Goal: Check status: Check status

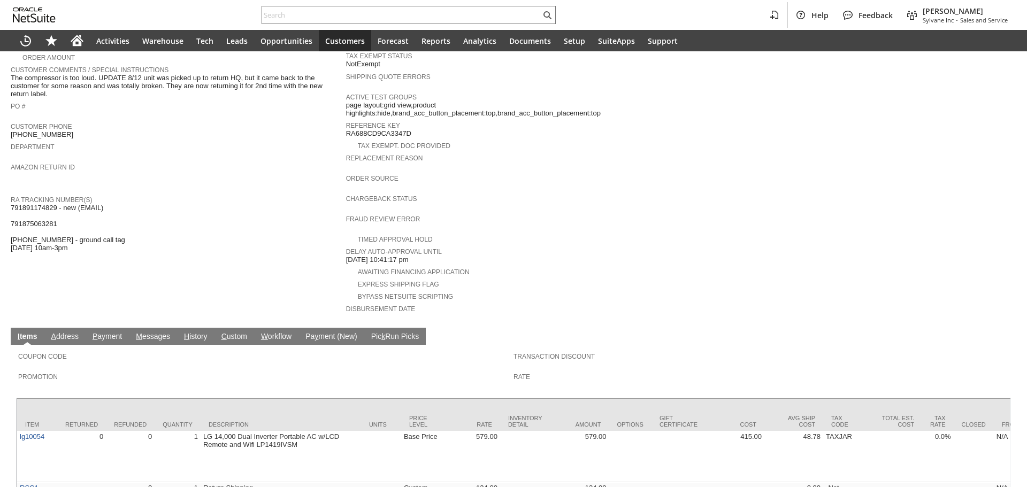
scroll to position [267, 0]
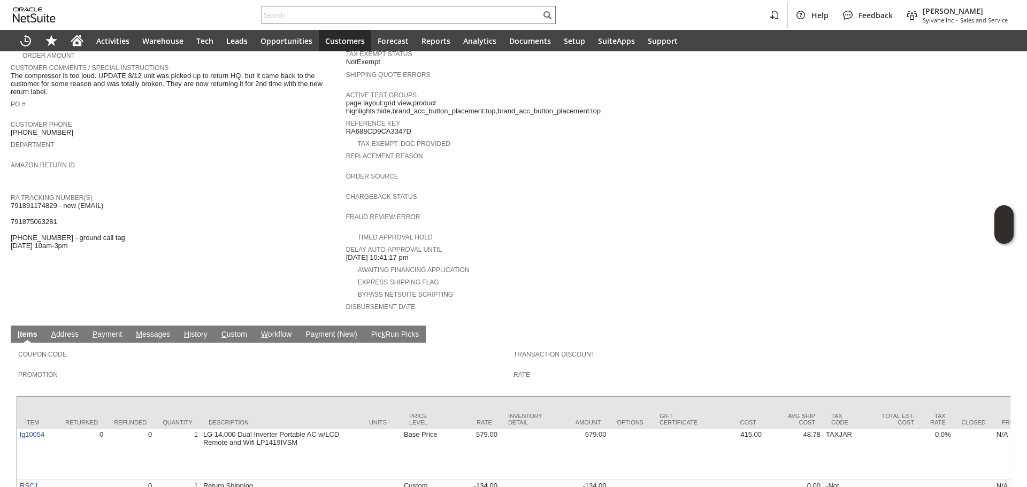
click at [53, 202] on span "791891174829 - new (EMAIL) 791875063281 [PHONE_NUMBER] - ground call tag [DATE]…" at bounding box center [68, 226] width 114 height 49
copy span "791891174829"
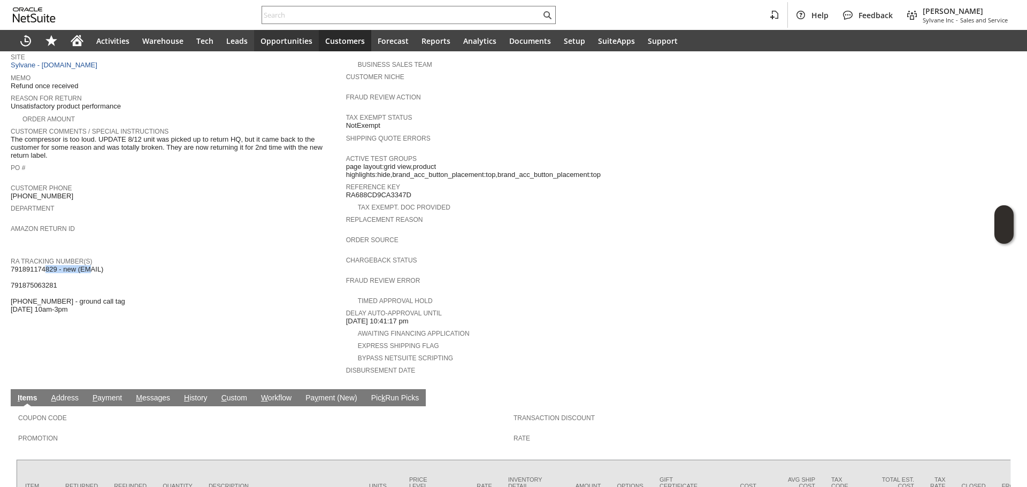
scroll to position [312, 0]
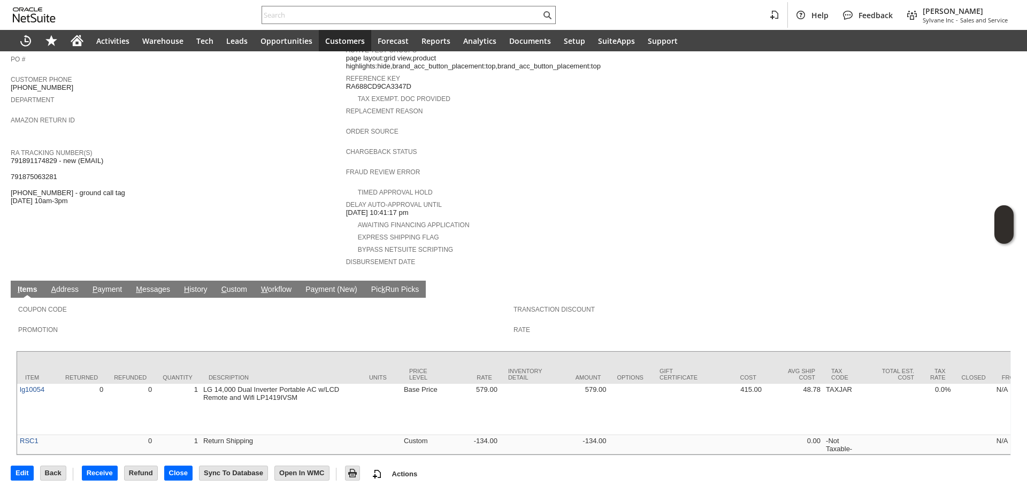
click at [45, 167] on span "791891174829 - new (EMAIL) 791875063281 [PHONE_NUMBER] - ground call tag [DATE]…" at bounding box center [68, 181] width 114 height 49
copy span "791875063281"
click at [56, 181] on span "791891174829 - new (EMAIL) 791875063281 [PHONE_NUMBER] - ground call tag [DATE]…" at bounding box center [68, 181] width 114 height 49
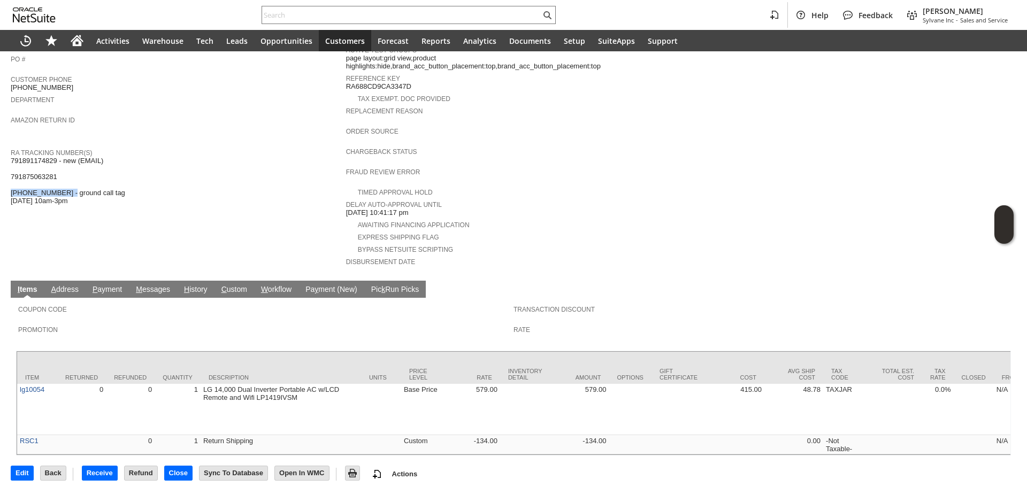
copy span "997092500480526"
click at [35, 167] on span "791891174829 - new (EMAIL) 791875063281 [PHONE_NUMBER] - ground call tag [DATE]…" at bounding box center [68, 181] width 114 height 49
copy span "791875063281"
click at [63, 165] on span "791891174829 - new (EMAIL) 791875063281 [PHONE_NUMBER] - ground call tag [DATE]…" at bounding box center [68, 181] width 114 height 49
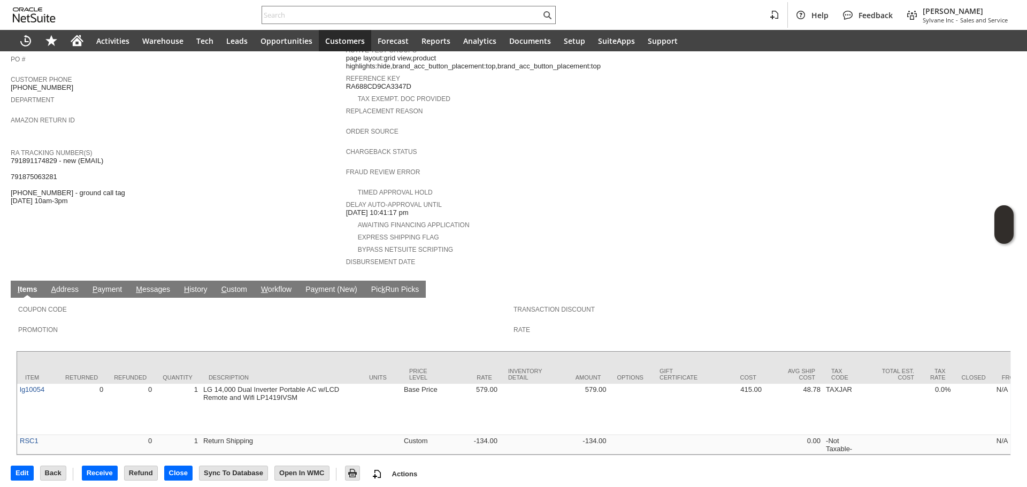
click at [50, 189] on span "791891174829 - new (EMAIL) 791875063281 [PHONE_NUMBER] - ground call tag [DATE]…" at bounding box center [68, 181] width 114 height 49
click at [57, 182] on span "791891174829 - new (EMAIL) 791875063281 [PHONE_NUMBER] - ground call tag [DATE]…" at bounding box center [68, 181] width 114 height 49
copy span "997092500480526"
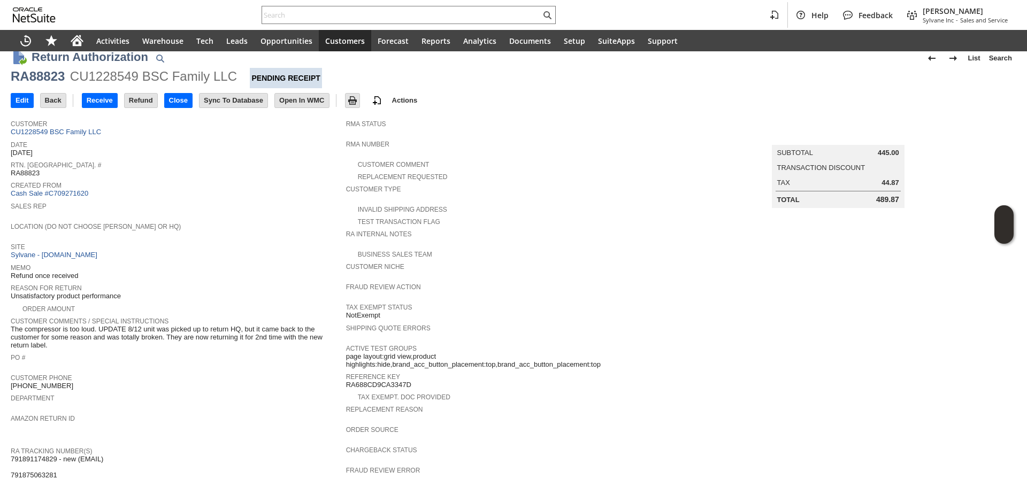
scroll to position [0, 0]
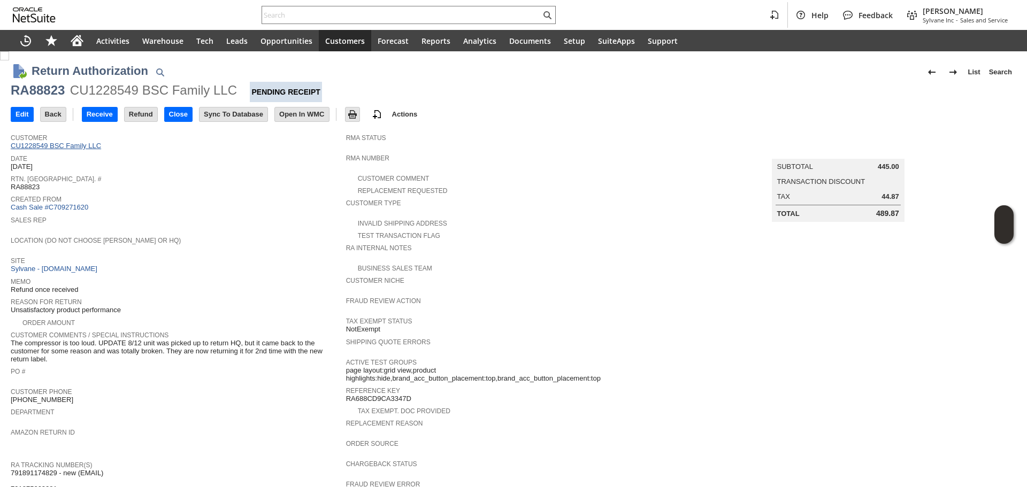
click at [88, 147] on link "CU1228549 BSC Family LLC" at bounding box center [57, 146] width 93 height 8
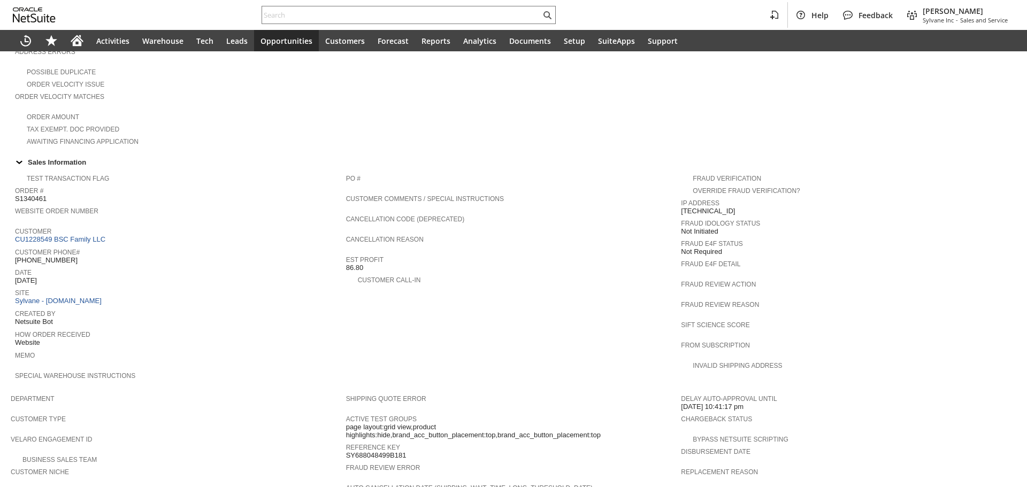
scroll to position [474, 0]
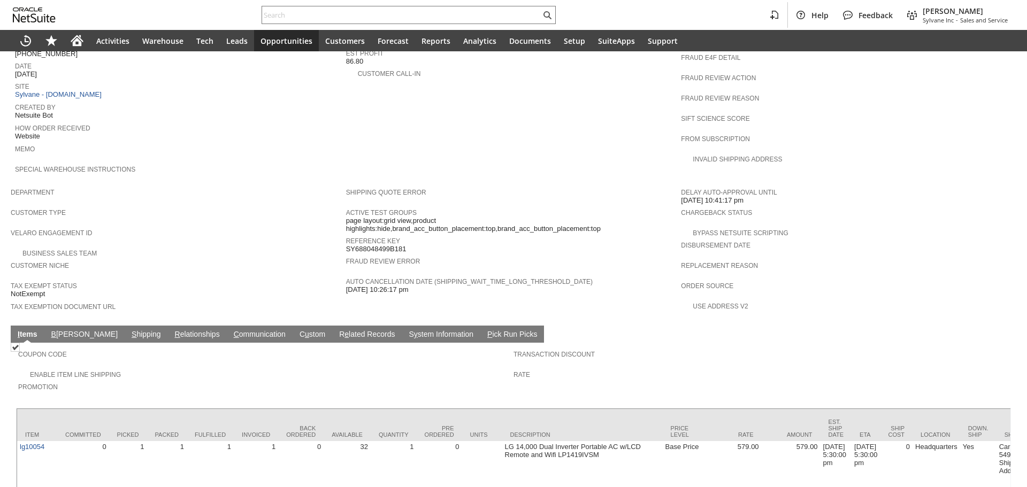
click at [129, 330] on link "S hipping" at bounding box center [146, 335] width 35 height 10
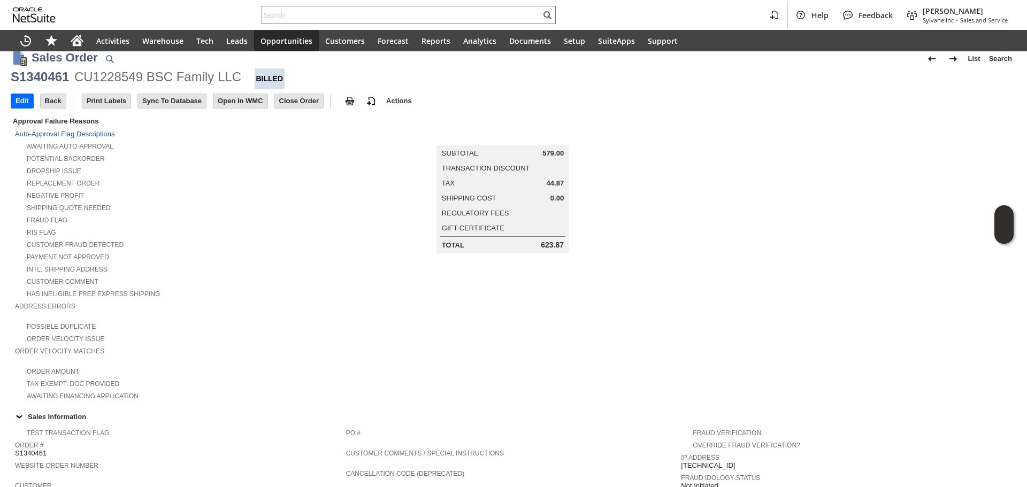
scroll to position [0, 0]
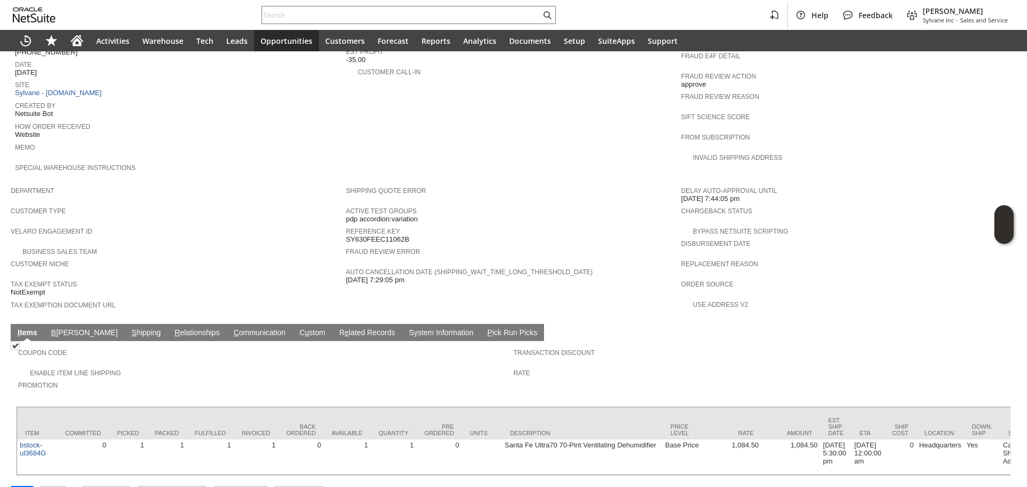
scroll to position [487, 0]
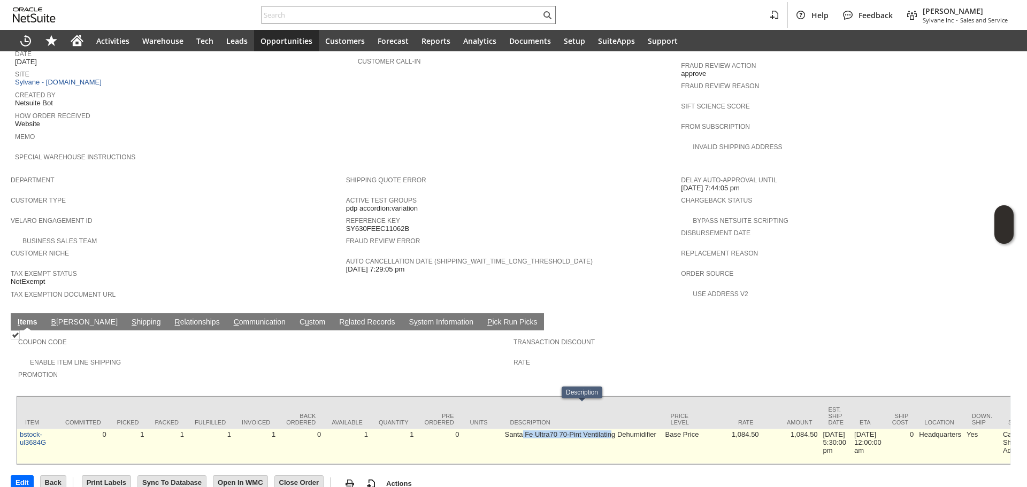
drag, startPoint x: 522, startPoint y: 411, endPoint x: 612, endPoint y: 418, distance: 91.2
click at [612, 429] on td "Santa Fe Ultra70 70-Pint Ventilating Dehumidifier" at bounding box center [582, 446] width 160 height 35
